Goal: Contribute content: Add original content to the website for others to see

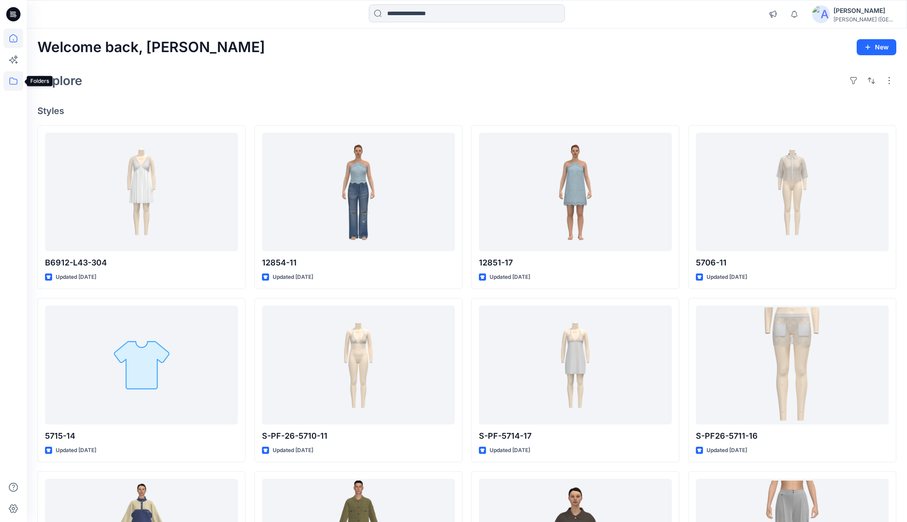
click at [21, 80] on icon at bounding box center [14, 81] width 20 height 20
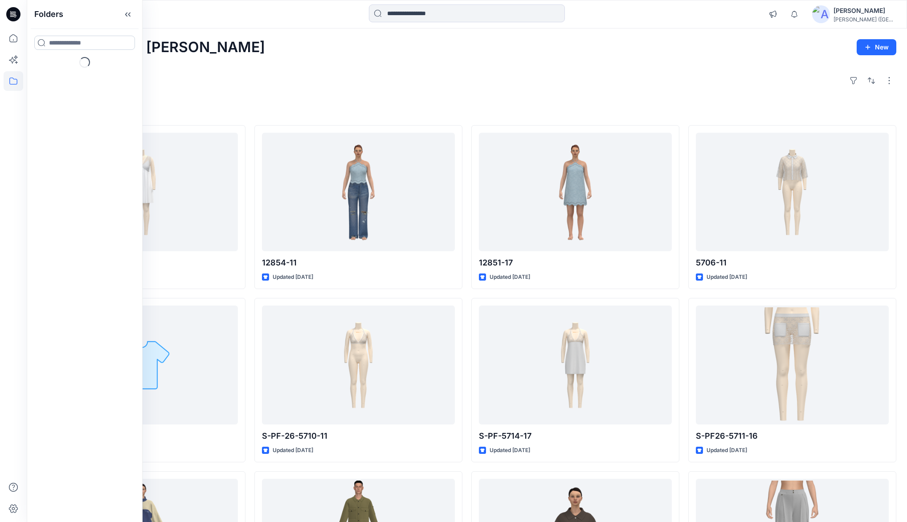
click at [64, 44] on input at bounding box center [84, 43] width 101 height 14
type input "***"
click at [55, 72] on p "Folders" at bounding box center [58, 72] width 18 height 9
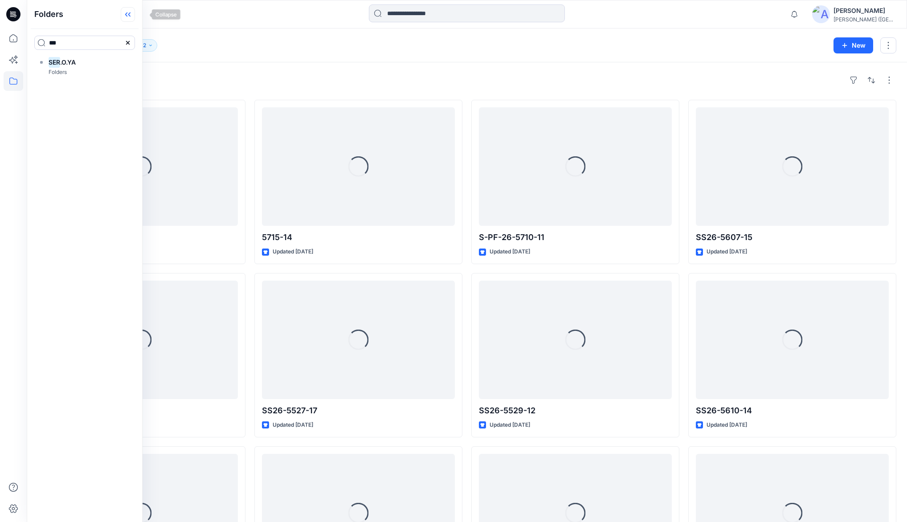
click at [131, 12] on icon at bounding box center [129, 14] width 2 height 4
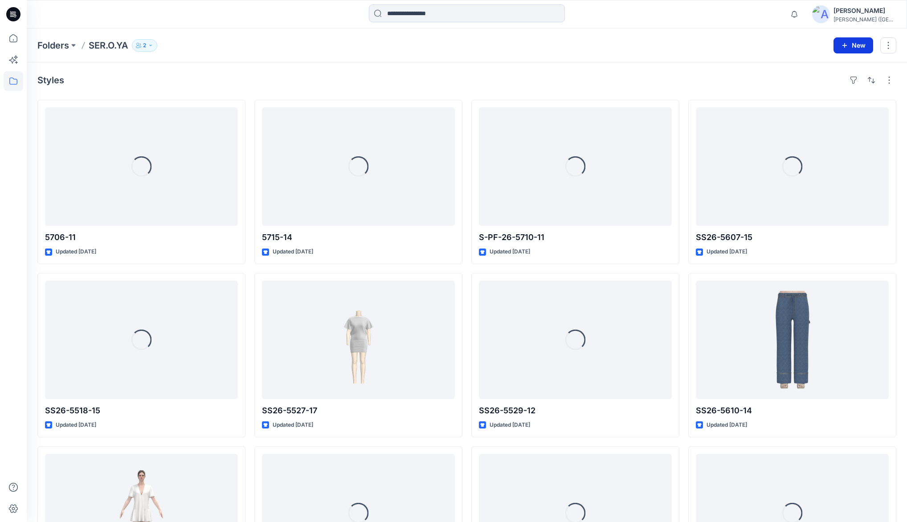
click at [847, 46] on icon "button" at bounding box center [844, 45] width 7 height 7
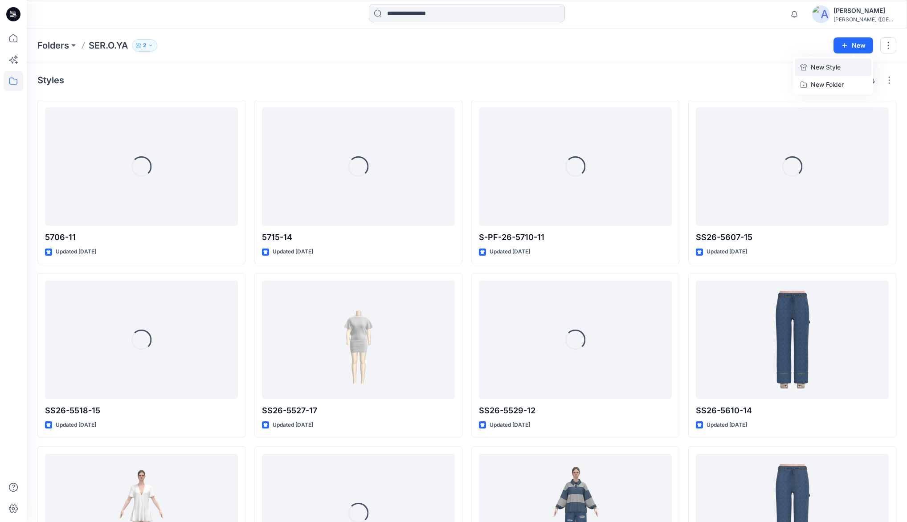
click at [809, 71] on button "New Style" at bounding box center [833, 67] width 77 height 18
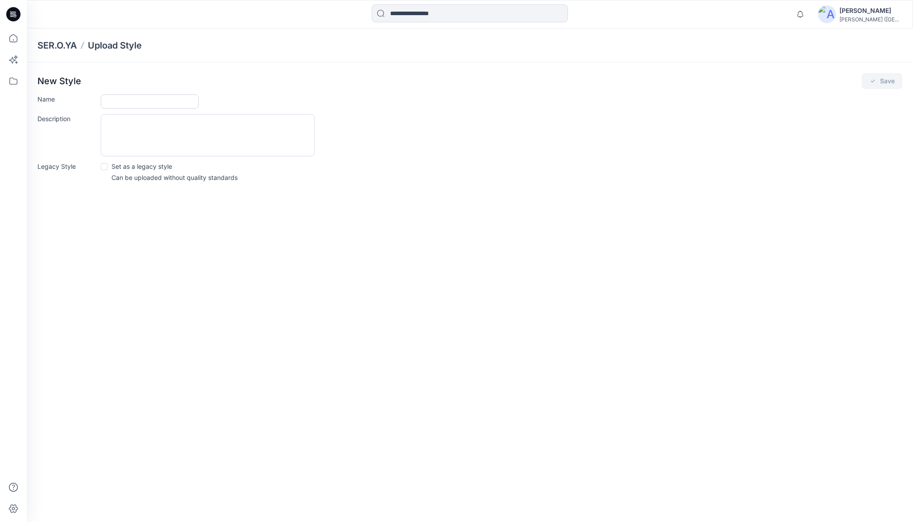
click at [112, 100] on input "Name" at bounding box center [150, 101] width 98 height 14
type input "*******"
click at [885, 80] on button "Save" at bounding box center [881, 81] width 41 height 16
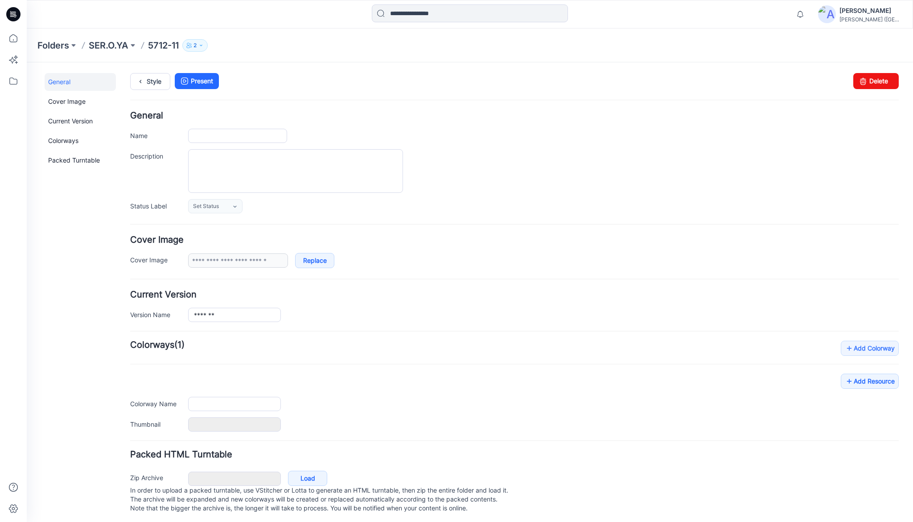
type input "*******"
type input "**********"
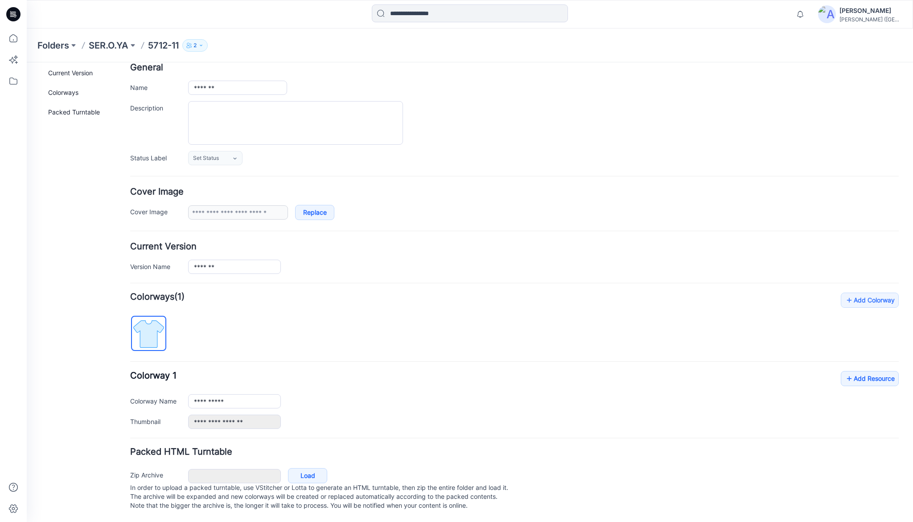
scroll to position [55, 0]
click at [858, 371] on link "Add Resource" at bounding box center [870, 378] width 58 height 15
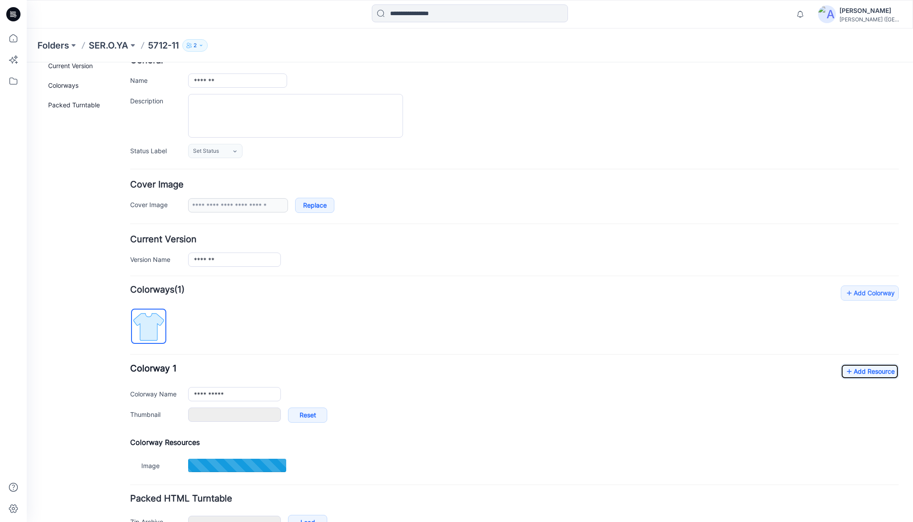
type input "*********"
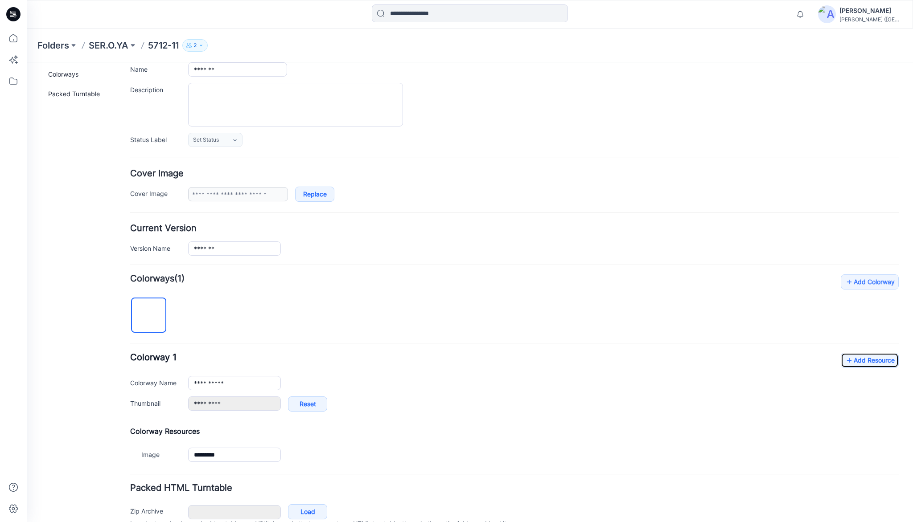
scroll to position [110, 0]
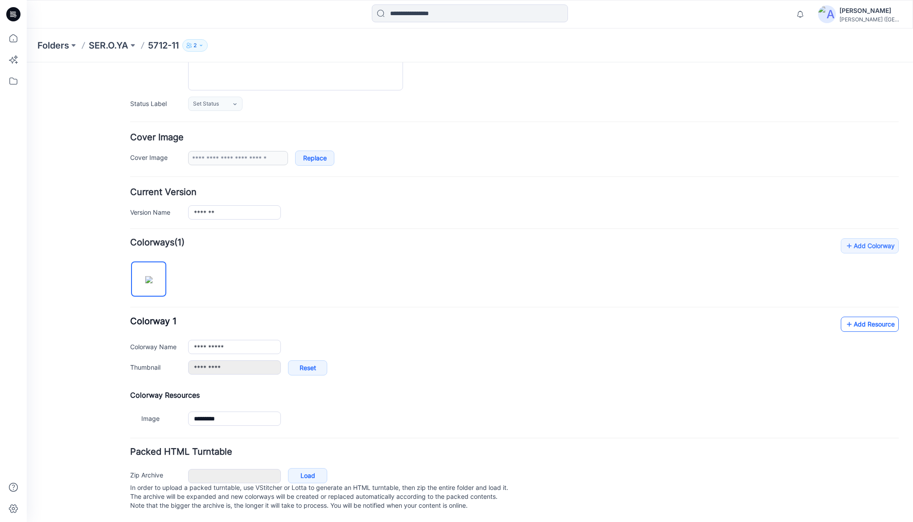
click at [877, 317] on link "Add Resource" at bounding box center [870, 324] width 58 height 15
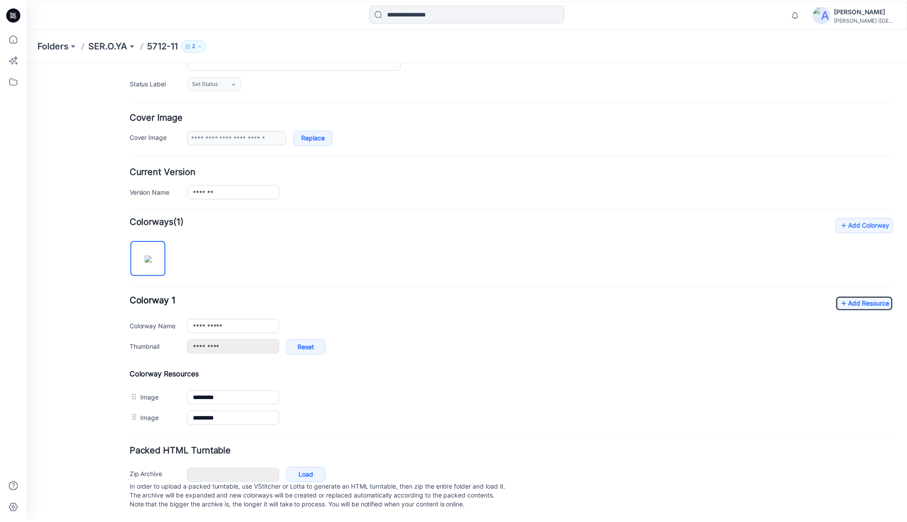
scroll to position [130, 0]
click at [852, 296] on link "Add Resource" at bounding box center [870, 303] width 58 height 15
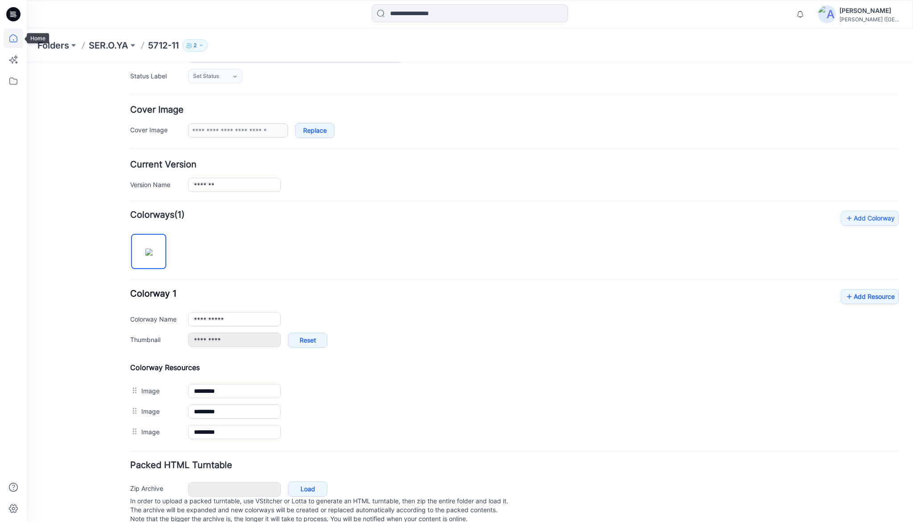
click at [8, 39] on icon at bounding box center [14, 39] width 20 height 20
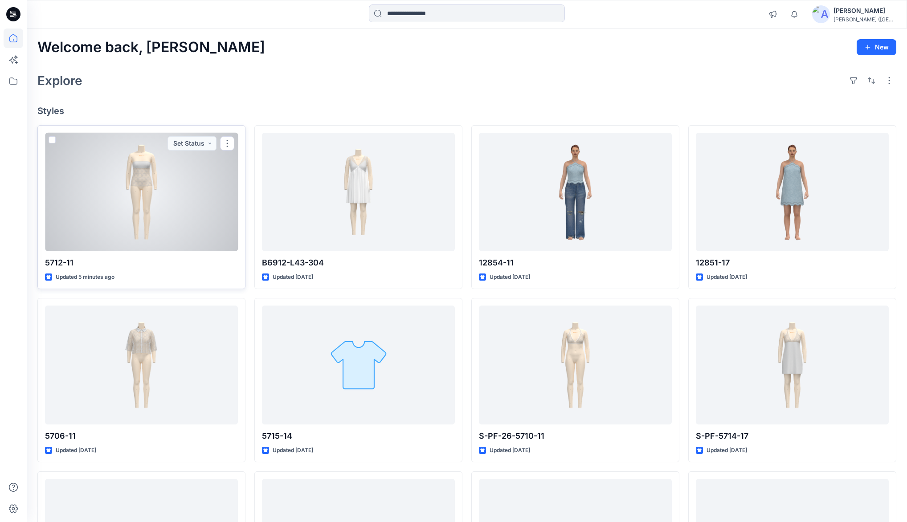
click at [116, 182] on div at bounding box center [141, 192] width 193 height 119
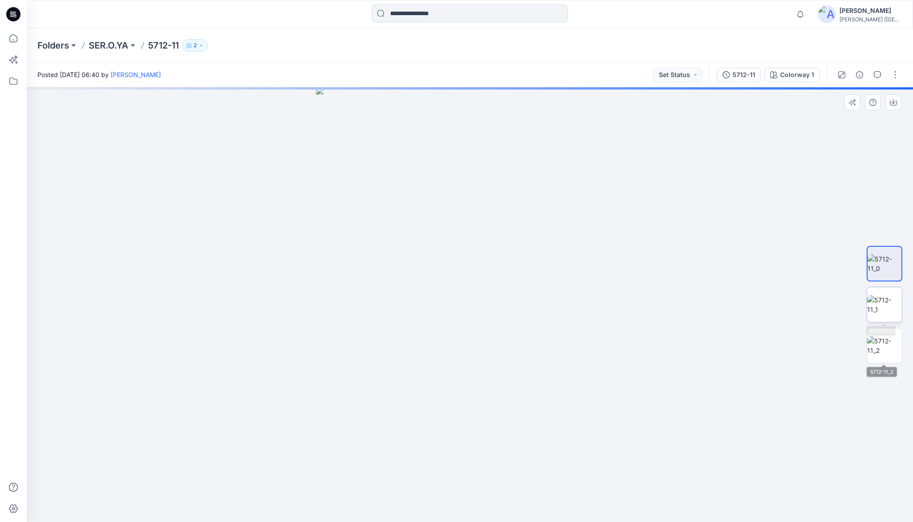
click at [890, 305] on img at bounding box center [884, 304] width 35 height 19
click at [13, 38] on icon at bounding box center [14, 39] width 20 height 20
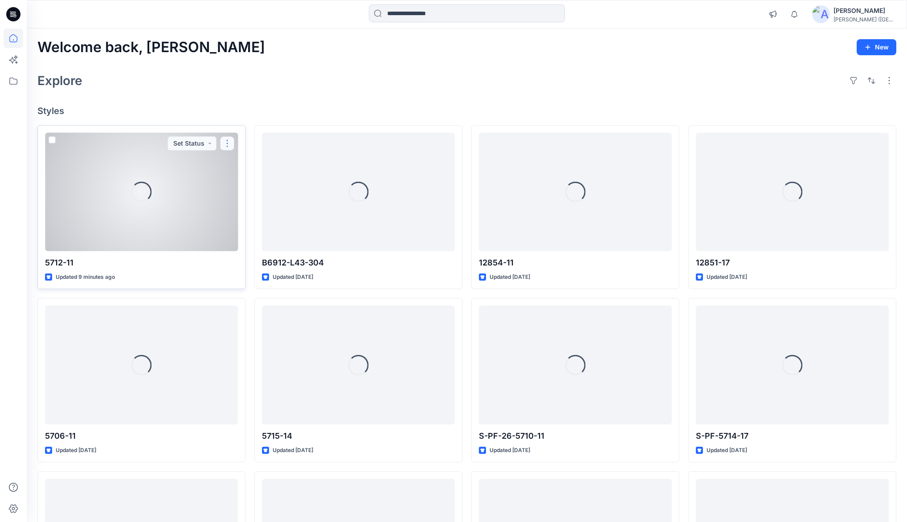
click at [226, 143] on button "button" at bounding box center [227, 143] width 14 height 14
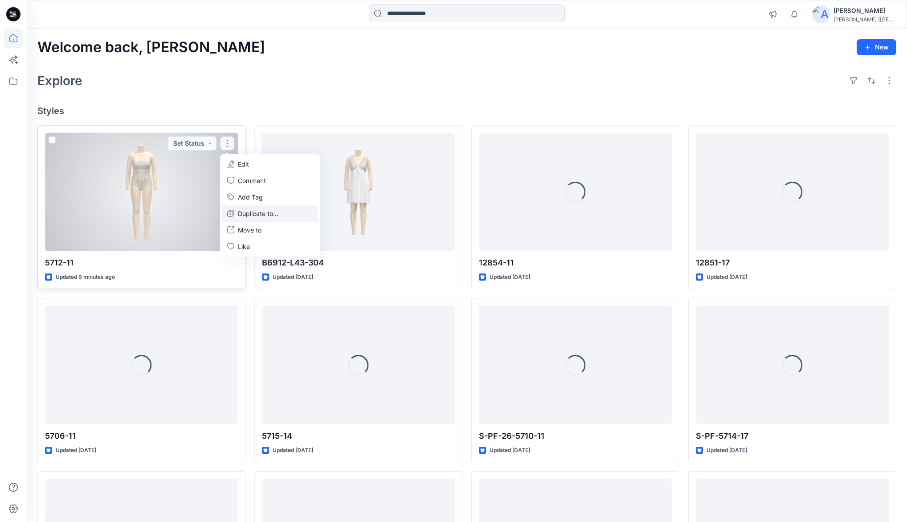
click at [247, 213] on p "Duplicate to..." at bounding box center [258, 213] width 41 height 9
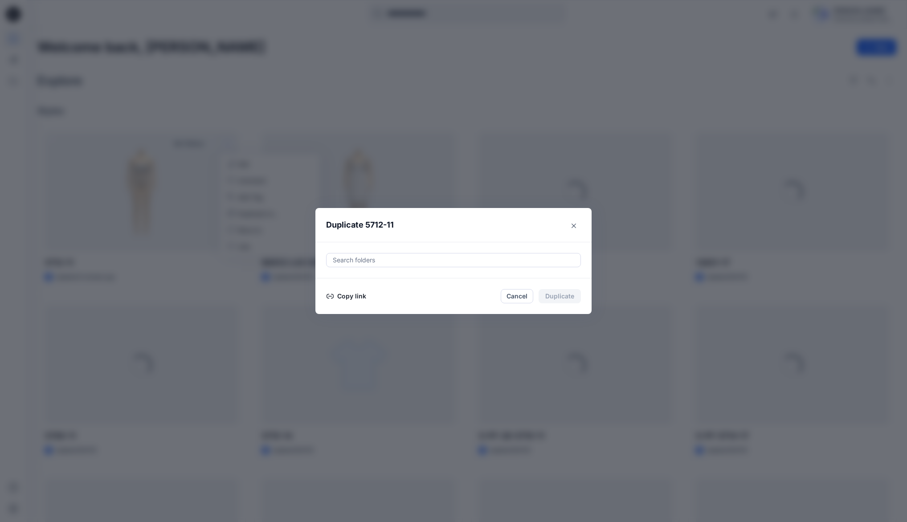
click at [348, 294] on button "Copy link" at bounding box center [346, 296] width 41 height 11
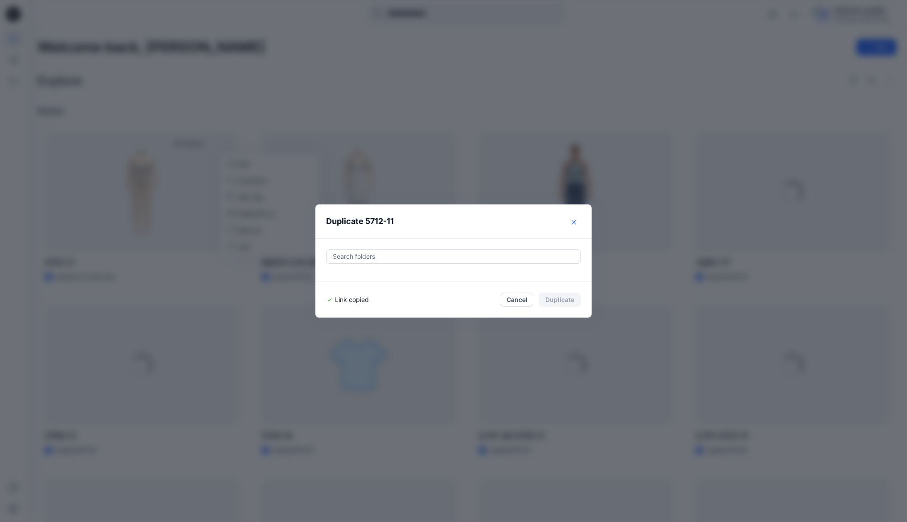
click at [575, 221] on icon "Close" at bounding box center [574, 222] width 4 height 4
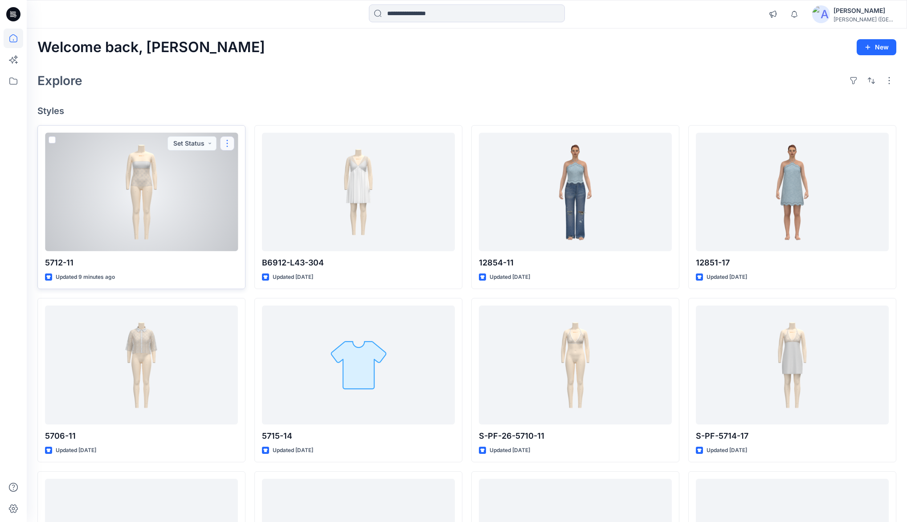
click at [229, 144] on button "button" at bounding box center [227, 143] width 14 height 14
click at [246, 212] on p "Duplicate to..." at bounding box center [258, 213] width 41 height 9
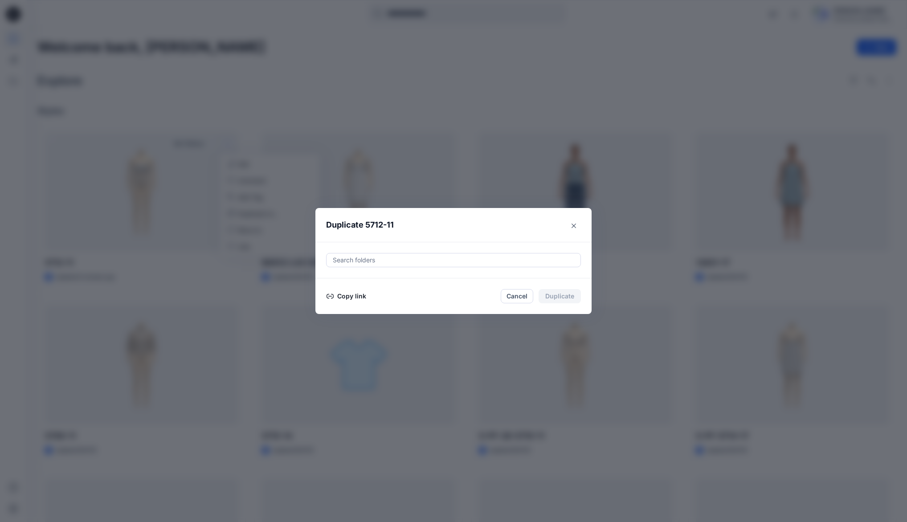
click at [352, 295] on button "Copy link" at bounding box center [346, 296] width 41 height 11
